Goal: Information Seeking & Learning: Learn about a topic

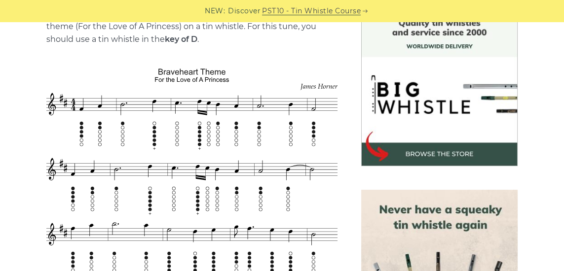
scroll to position [272, 0]
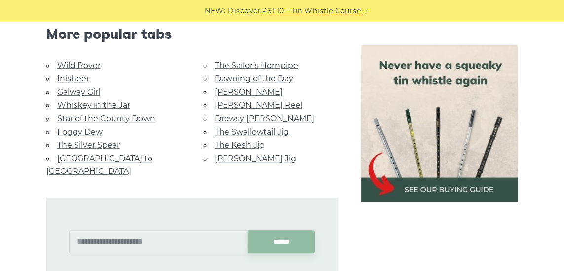
scroll to position [700, 0]
click at [119, 105] on link "Whiskey in the Jar" at bounding box center [93, 104] width 73 height 9
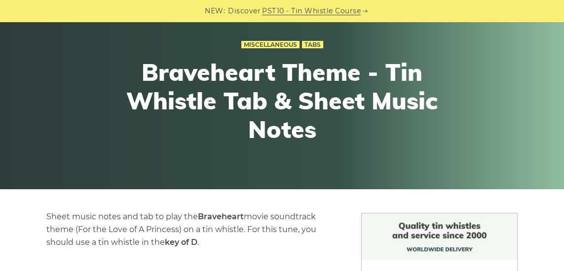
scroll to position [0, 0]
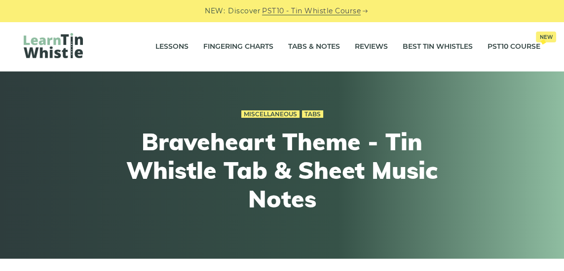
click at [247, 46] on link "Fingering Charts" at bounding box center [238, 47] width 70 height 25
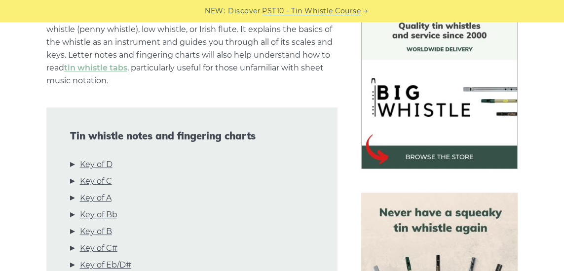
scroll to position [270, 0]
click at [101, 161] on link "Key of D" at bounding box center [96, 164] width 33 height 13
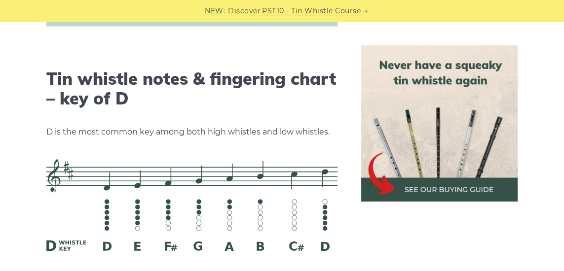
scroll to position [1606, 0]
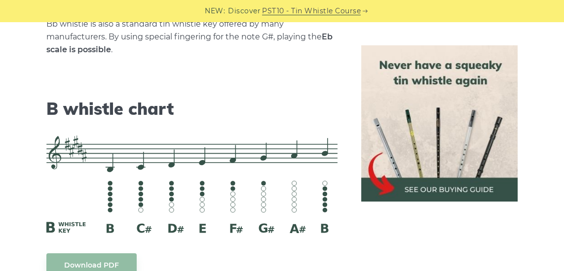
scroll to position [3341, 0]
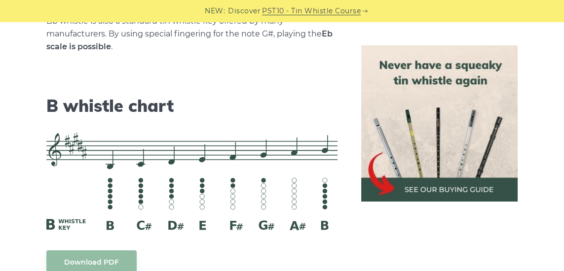
click at [287, 261] on div "Download PDF" at bounding box center [191, 261] width 291 height 23
click at [212, 271] on div "Download PDF" at bounding box center [191, 261] width 291 height 23
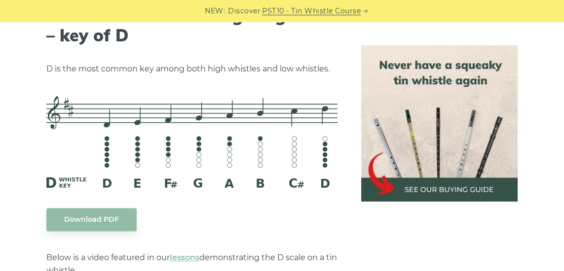
scroll to position [1644, 0]
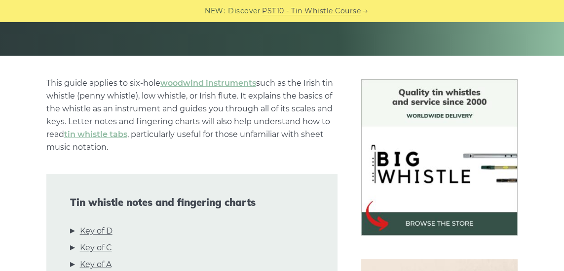
scroll to position [0, 0]
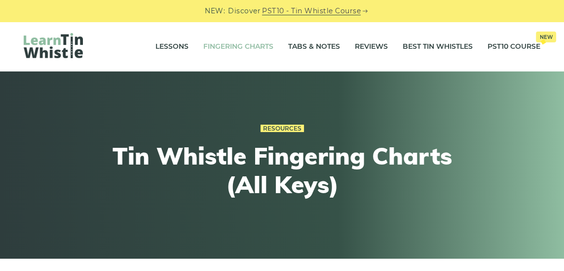
click at [324, 44] on link "Tabs & Notes" at bounding box center [314, 47] width 52 height 25
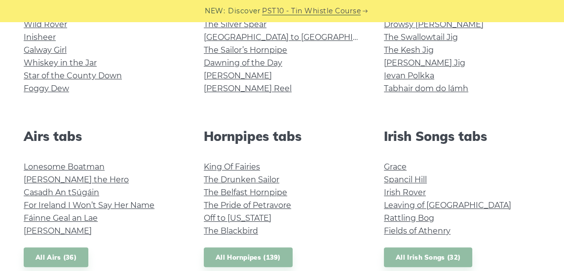
scroll to position [296, 0]
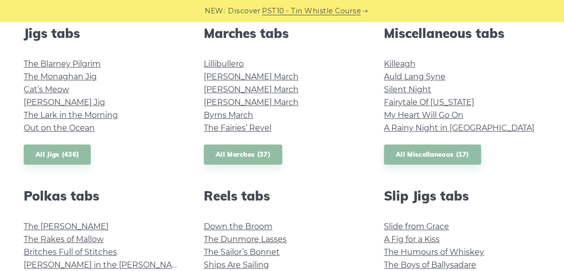
click at [324, 257] on li "The Sailor’s Bonnet" at bounding box center [282, 252] width 156 height 13
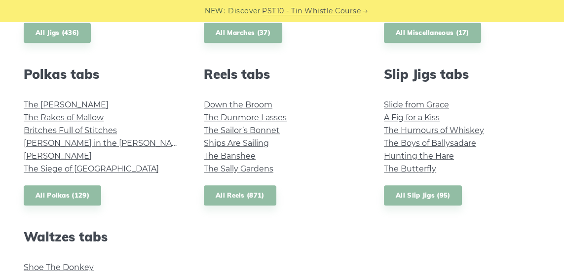
scroll to position [684, 0]
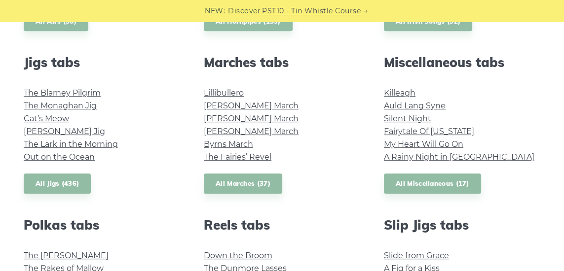
scroll to position [514, 0]
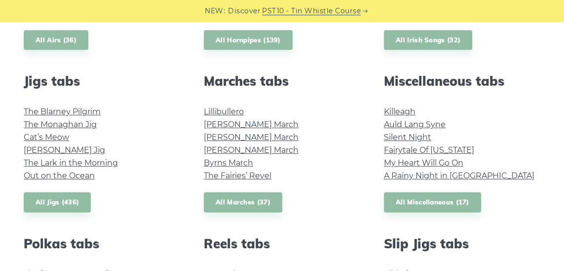
click at [482, 240] on h2 "Slip Jigs tabs" at bounding box center [462, 243] width 156 height 15
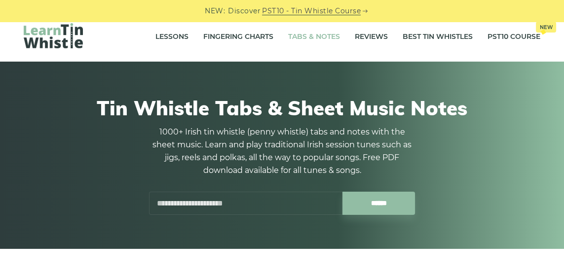
scroll to position [0, 0]
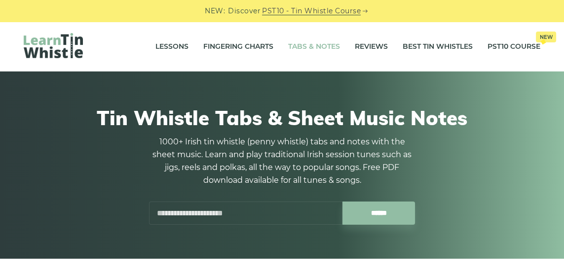
click at [429, 50] on link "Best Tin Whistles" at bounding box center [437, 47] width 70 height 25
click at [435, 45] on link "Best Tin Whistles" at bounding box center [437, 47] width 70 height 25
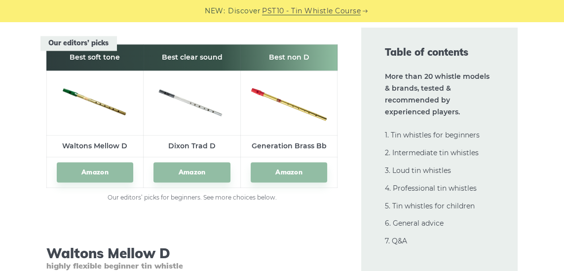
scroll to position [1427, 0]
click at [357, 257] on div "Table of contents More than 20 whistle models & brands, tested & recommended by…" at bounding box center [439, 150] width 180 height 244
click at [287, 259] on h3 "Waltons Mellow D highly flexible beginner tin whistle" at bounding box center [191, 258] width 291 height 26
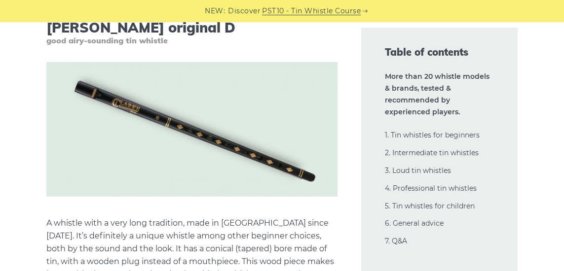
scroll to position [3215, 0]
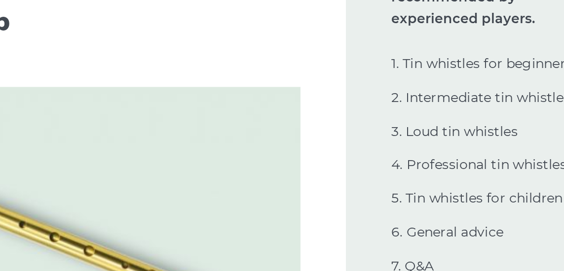
scroll to position [3687, 0]
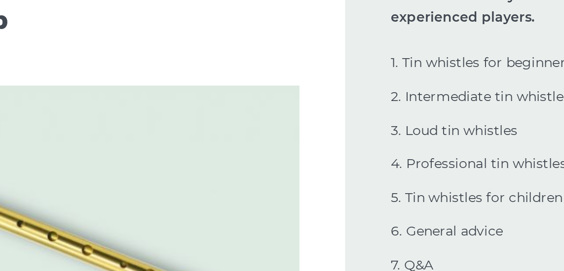
click at [466, 233] on li "6. General advice" at bounding box center [439, 230] width 109 height 12
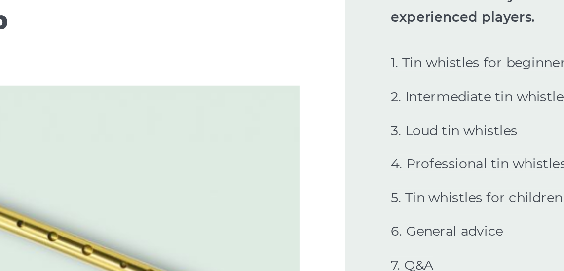
click at [466, 233] on li "6. General advice" at bounding box center [439, 230] width 109 height 12
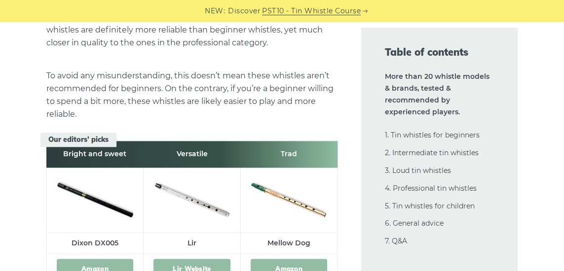
scroll to position [5469, 0]
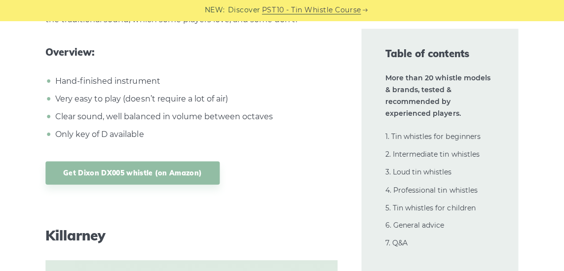
scroll to position [6058, 0]
